Goal: Use online tool/utility: Utilize a website feature to perform a specific function

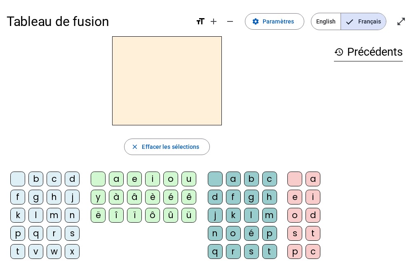
click at [156, 177] on div "i" at bounding box center [152, 179] width 15 height 15
click at [269, 181] on div "c" at bounding box center [269, 179] width 15 height 15
click at [314, 199] on div "i" at bounding box center [313, 197] width 15 height 15
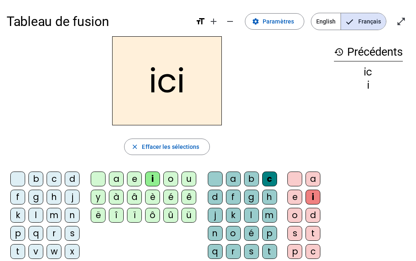
click at [152, 178] on div "i" at bounding box center [152, 179] width 15 height 15
click at [100, 180] on div at bounding box center [98, 179] width 15 height 15
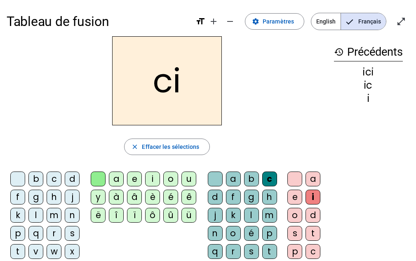
click at [296, 173] on div at bounding box center [295, 179] width 15 height 15
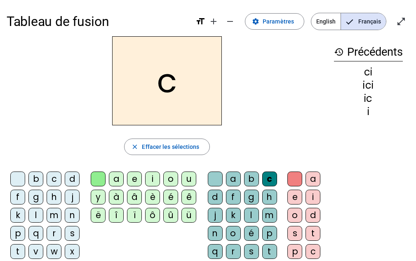
click at [294, 201] on div "e" at bounding box center [295, 197] width 15 height 15
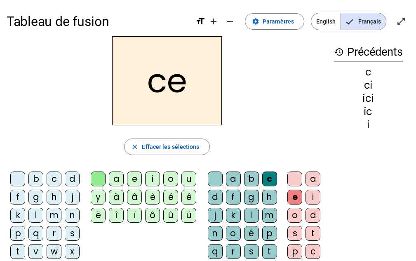
click at [252, 256] on div "s" at bounding box center [251, 251] width 15 height 15
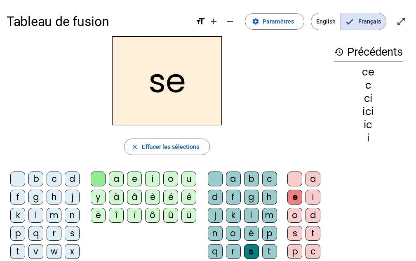
click at [296, 182] on div at bounding box center [295, 179] width 15 height 15
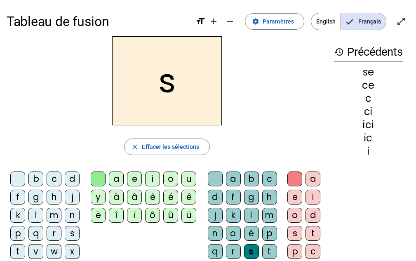
click at [214, 181] on div at bounding box center [215, 179] width 15 height 15
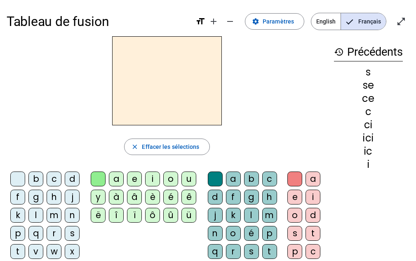
click at [14, 179] on div at bounding box center [17, 179] width 15 height 15
click at [71, 236] on div "s" at bounding box center [72, 233] width 15 height 15
click at [132, 181] on div "e" at bounding box center [134, 179] width 15 height 15
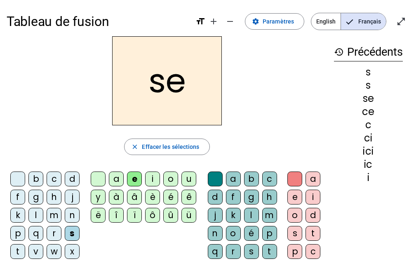
click at [188, 177] on div "u" at bounding box center [189, 179] width 15 height 15
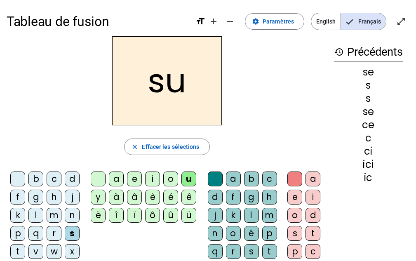
click at [251, 218] on div "l" at bounding box center [251, 215] width 15 height 15
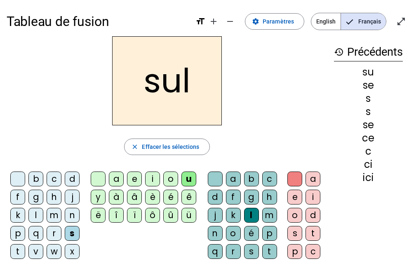
click at [250, 219] on div "l" at bounding box center [251, 215] width 15 height 15
click at [216, 183] on div at bounding box center [215, 179] width 15 height 15
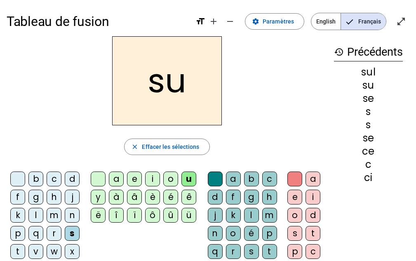
click at [209, 182] on div at bounding box center [215, 179] width 15 height 15
click at [38, 215] on div "l" at bounding box center [35, 215] width 15 height 15
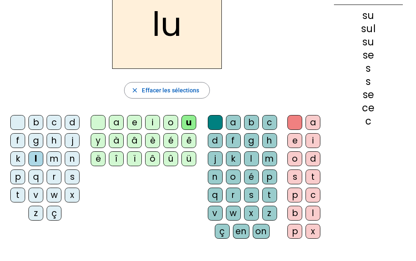
scroll to position [54, 0]
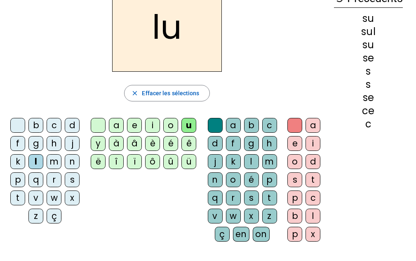
click at [312, 235] on div "x" at bounding box center [313, 234] width 15 height 15
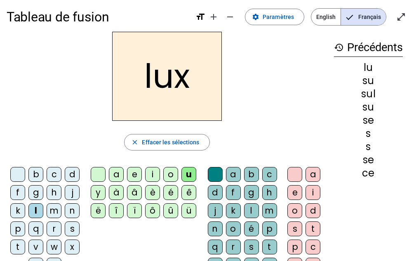
scroll to position [0, 0]
